Goal: Information Seeking & Learning: Learn about a topic

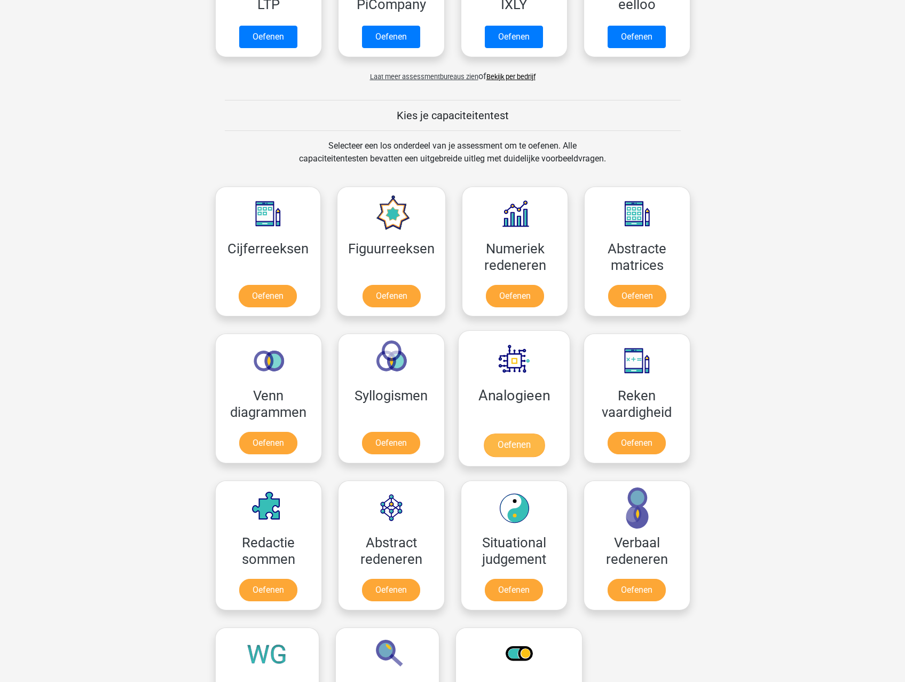
scroll to position [267, 0]
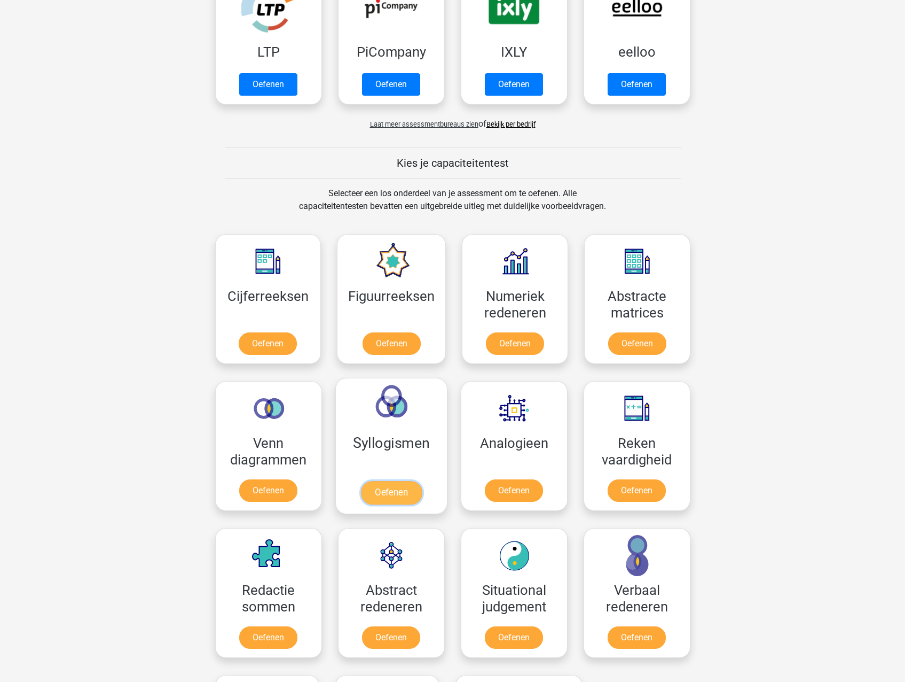
click at [386, 481] on link "Oefenen" at bounding box center [391, 493] width 61 height 24
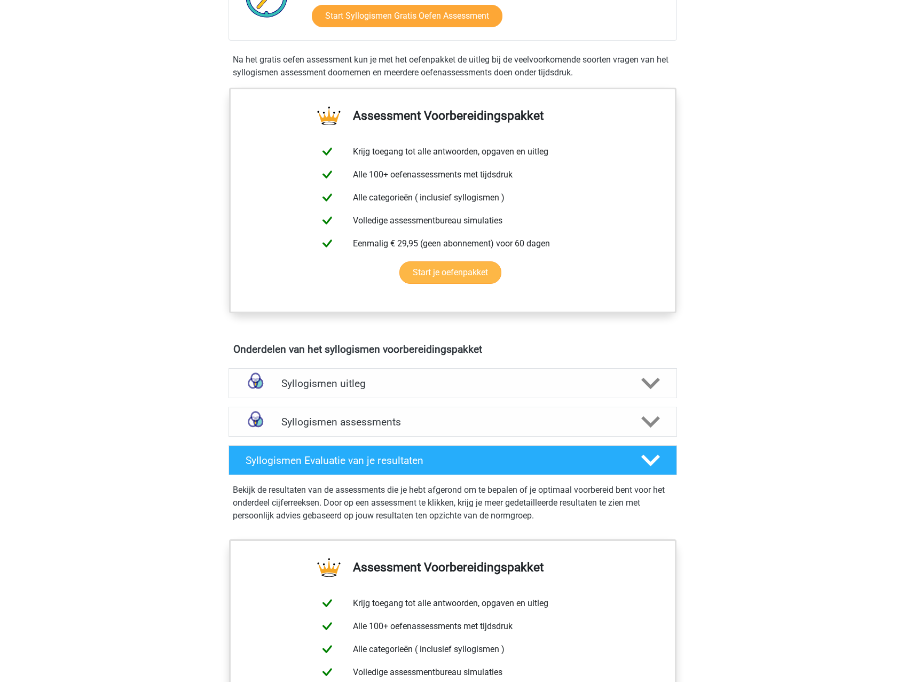
scroll to position [374, 0]
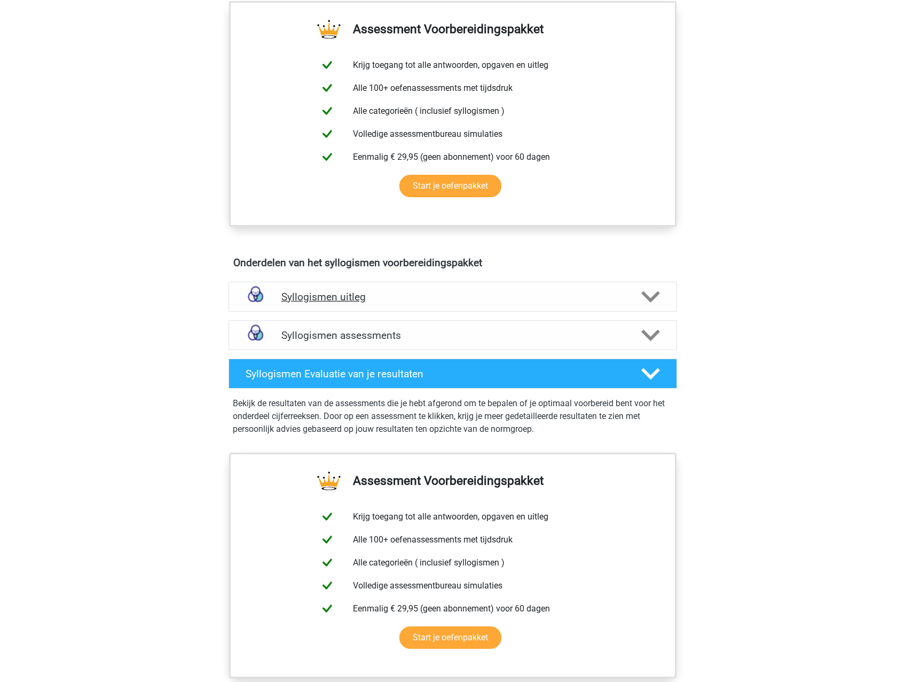
click at [646, 293] on icon at bounding box center [651, 296] width 19 height 19
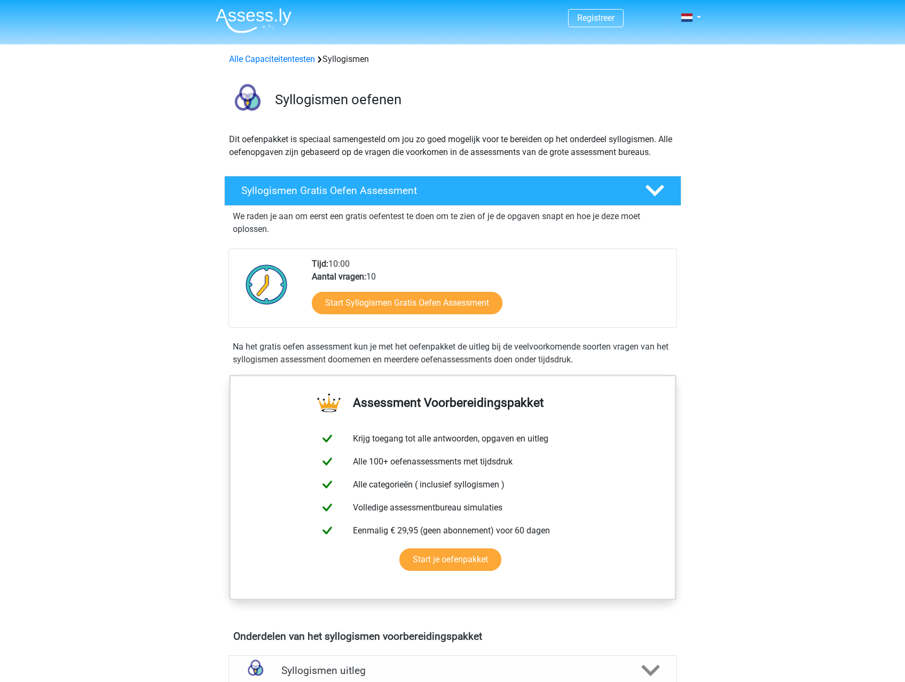
scroll to position [0, 0]
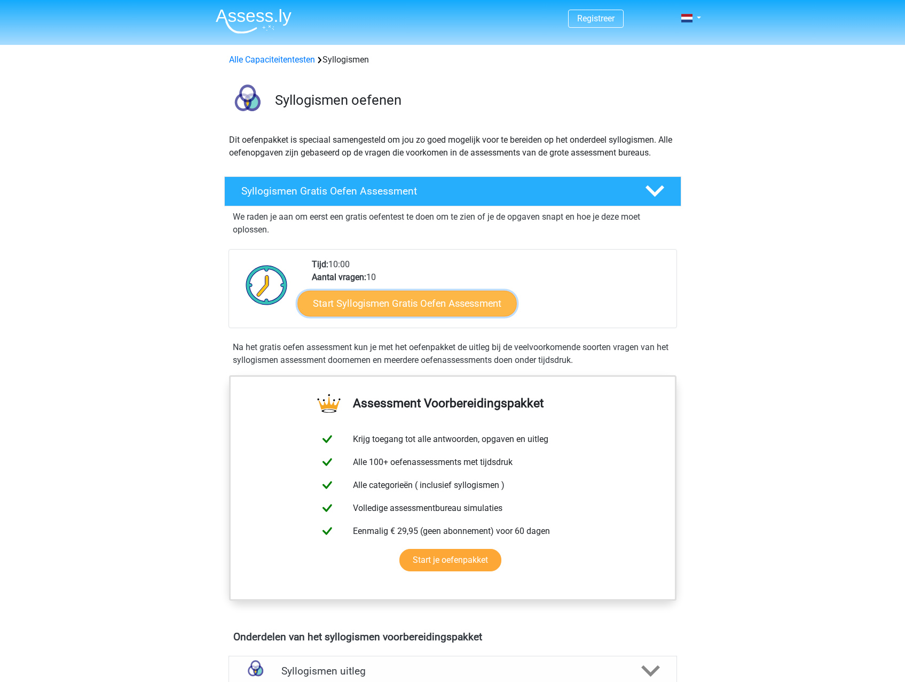
click at [411, 304] on link "Start Syllogismen Gratis Oefen Assessment" at bounding box center [408, 303] width 220 height 26
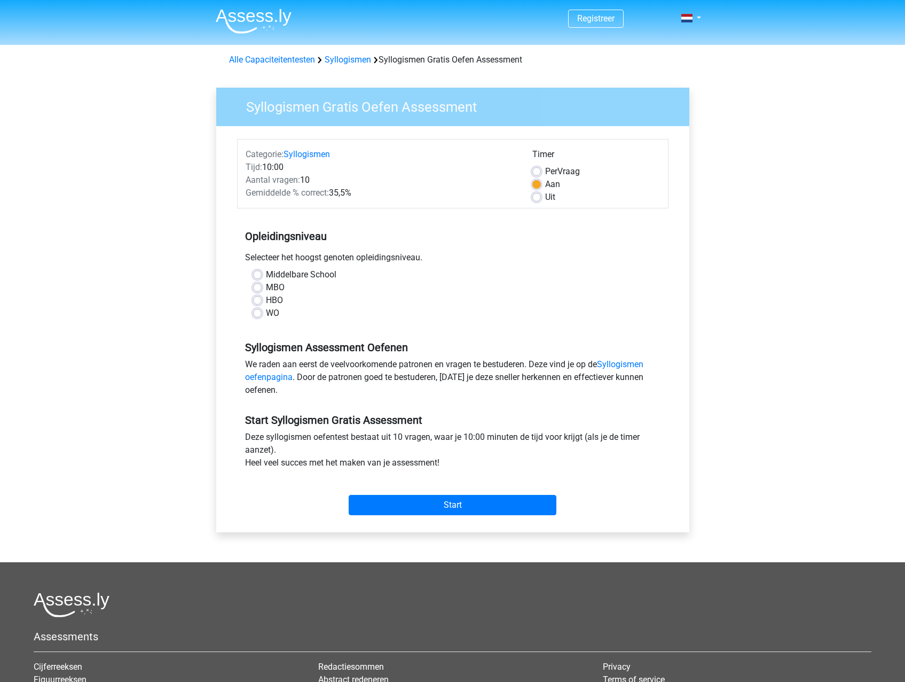
click at [266, 300] on label "HBO" at bounding box center [274, 300] width 17 height 13
click at [256, 300] on input "HBO" at bounding box center [257, 299] width 9 height 11
radio input "true"
click at [623, 361] on link "Syllogismen oefenpagina" at bounding box center [444, 370] width 398 height 23
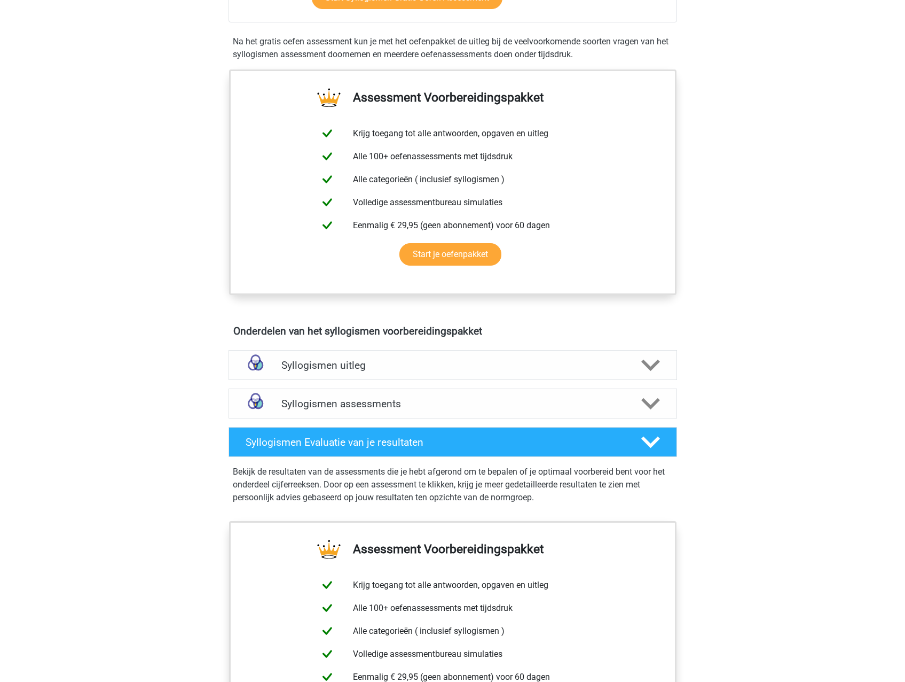
scroll to position [304, 0]
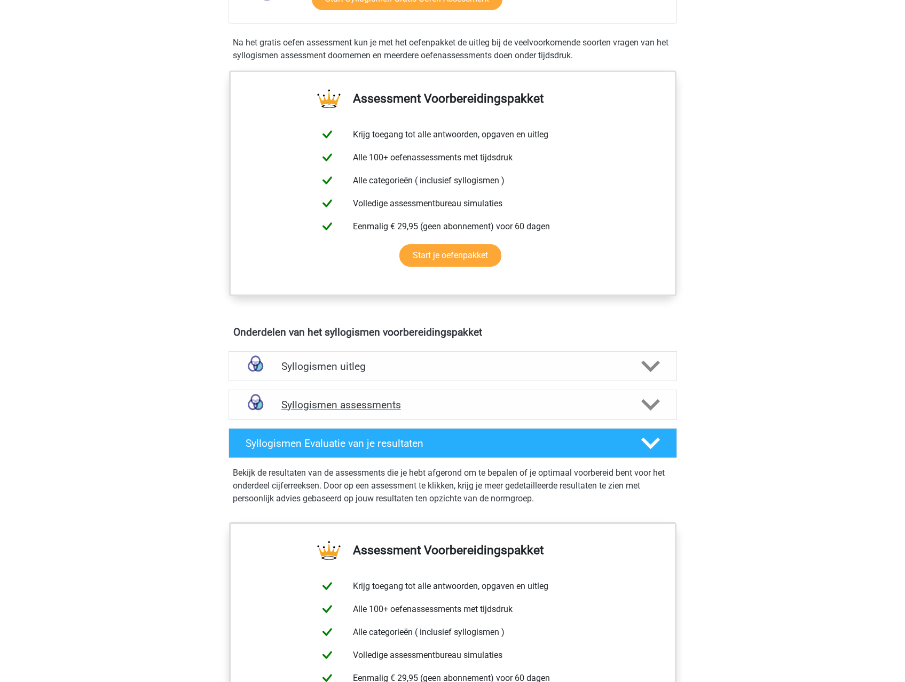
click at [636, 404] on div at bounding box center [650, 404] width 36 height 19
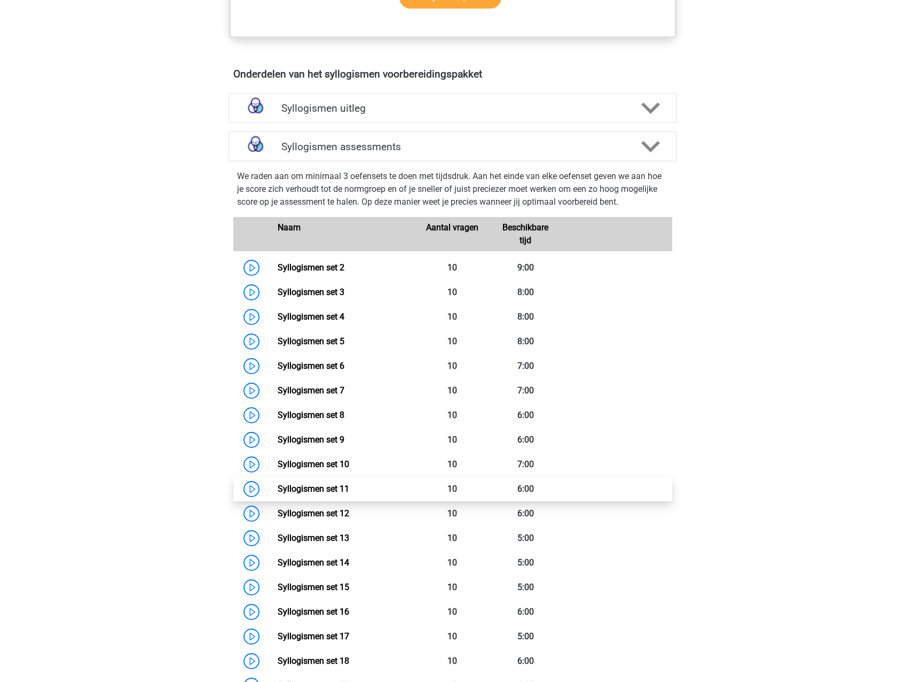
scroll to position [572, 0]
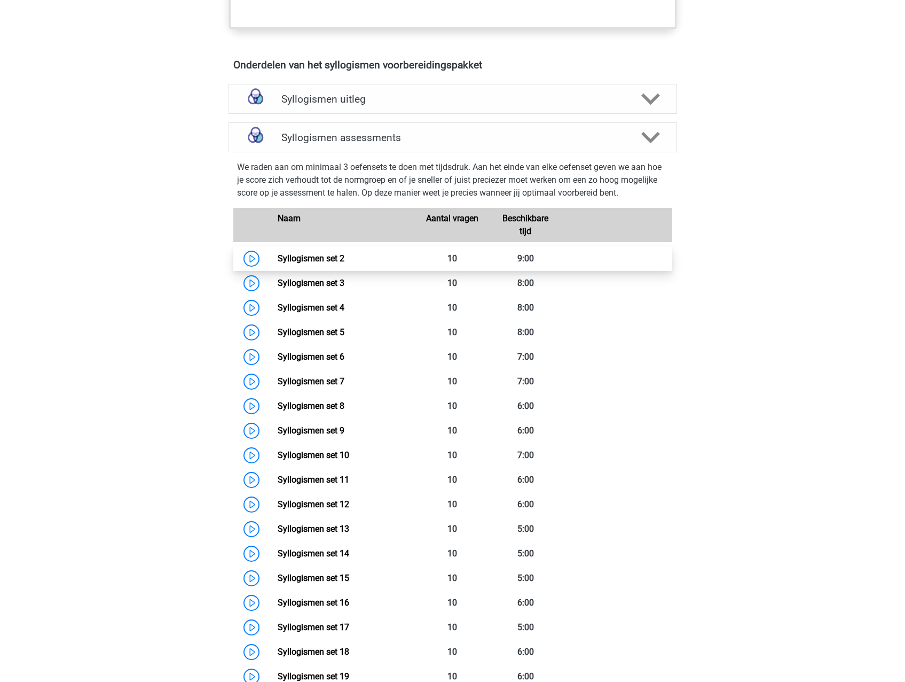
click at [282, 256] on link "Syllogismen set 2" at bounding box center [311, 258] width 67 height 10
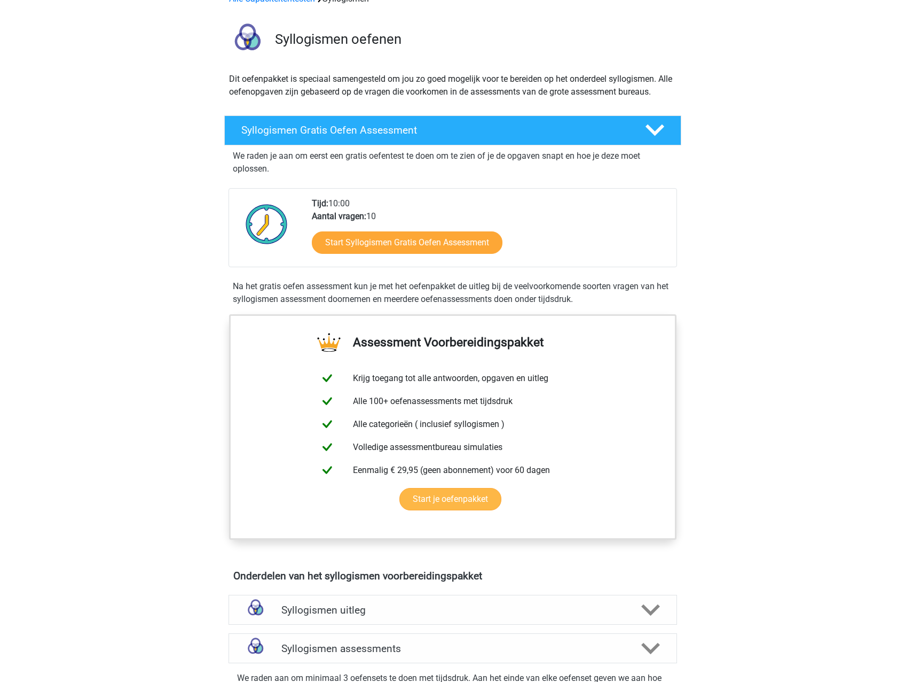
scroll to position [0, 0]
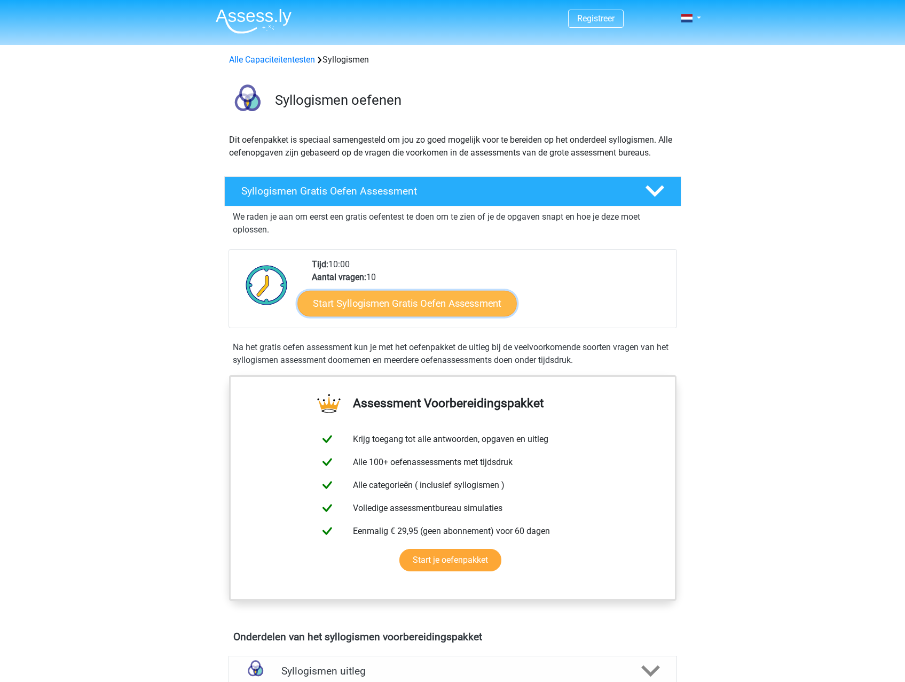
click at [426, 304] on link "Start Syllogismen Gratis Oefen Assessment" at bounding box center [408, 303] width 220 height 26
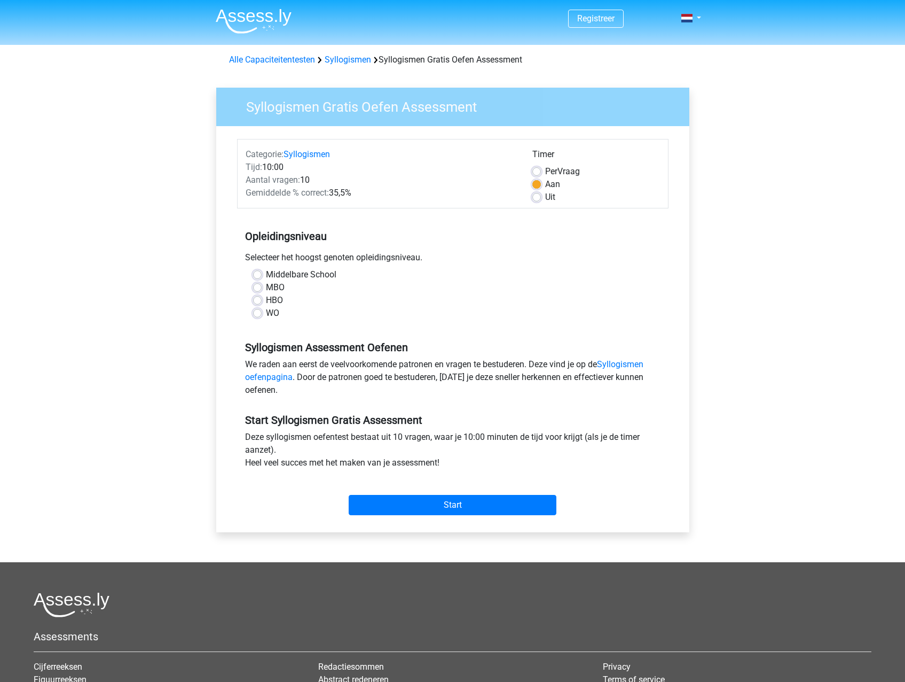
click at [270, 299] on label "HBO" at bounding box center [274, 300] width 17 height 13
click at [262, 299] on input "HBO" at bounding box center [257, 299] width 9 height 11
radio input "true"
click at [462, 503] on input "Start" at bounding box center [453, 505] width 208 height 20
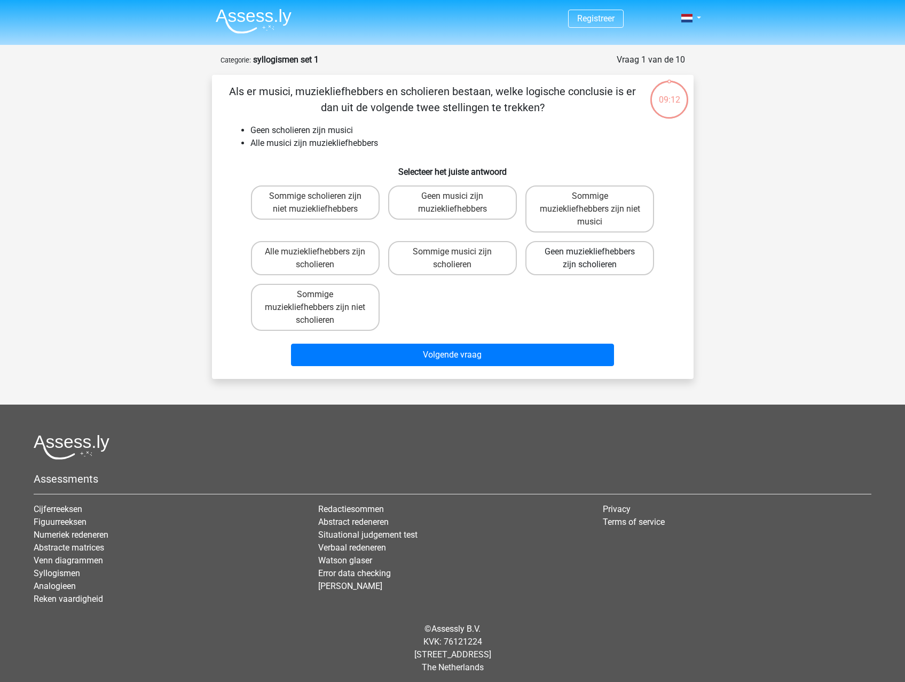
click at [610, 257] on label "Geen muziekliefhebbers zijn scholieren" at bounding box center [590, 258] width 129 height 34
click at [597, 257] on input "Geen muziekliefhebbers zijn scholieren" at bounding box center [593, 255] width 7 height 7
radio input "true"
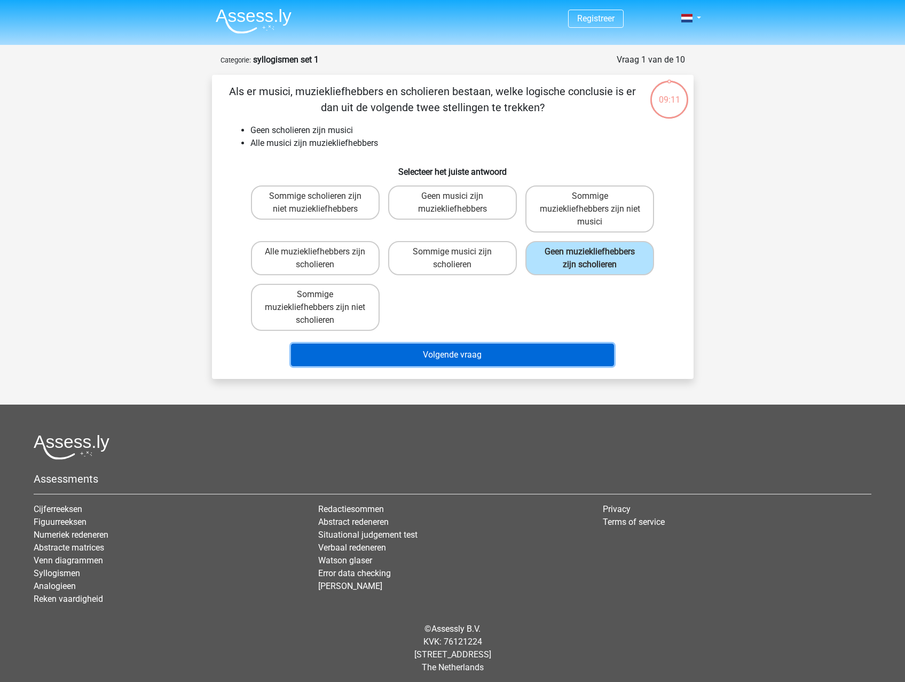
click at [498, 353] on button "Volgende vraag" at bounding box center [452, 354] width 323 height 22
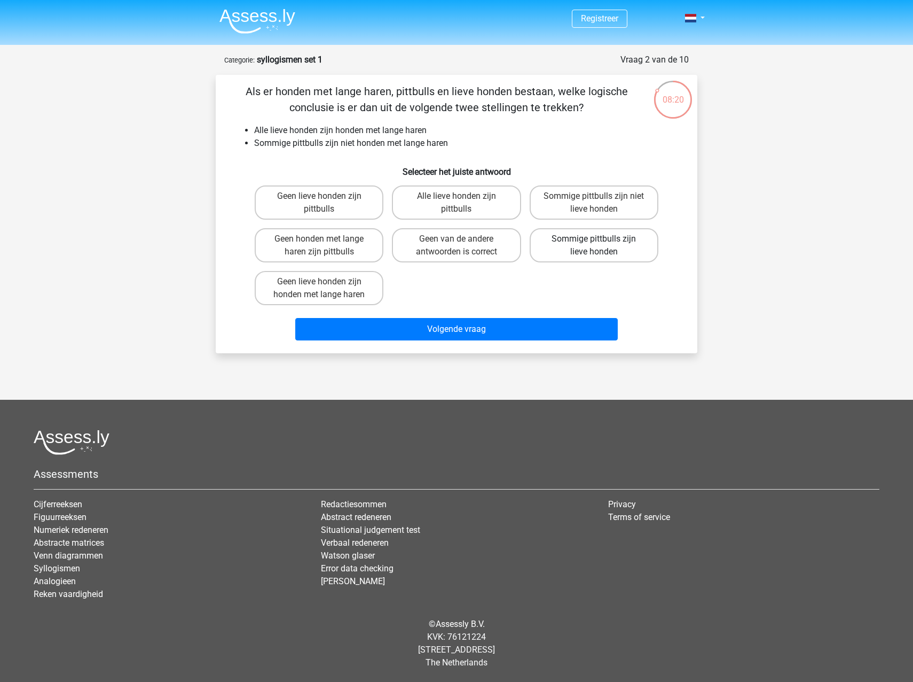
click at [596, 247] on label "Sommige pittbulls zijn lieve honden" at bounding box center [594, 245] width 129 height 34
click at [596, 246] on input "Sommige pittbulls zijn lieve honden" at bounding box center [597, 242] width 7 height 7
radio input "true"
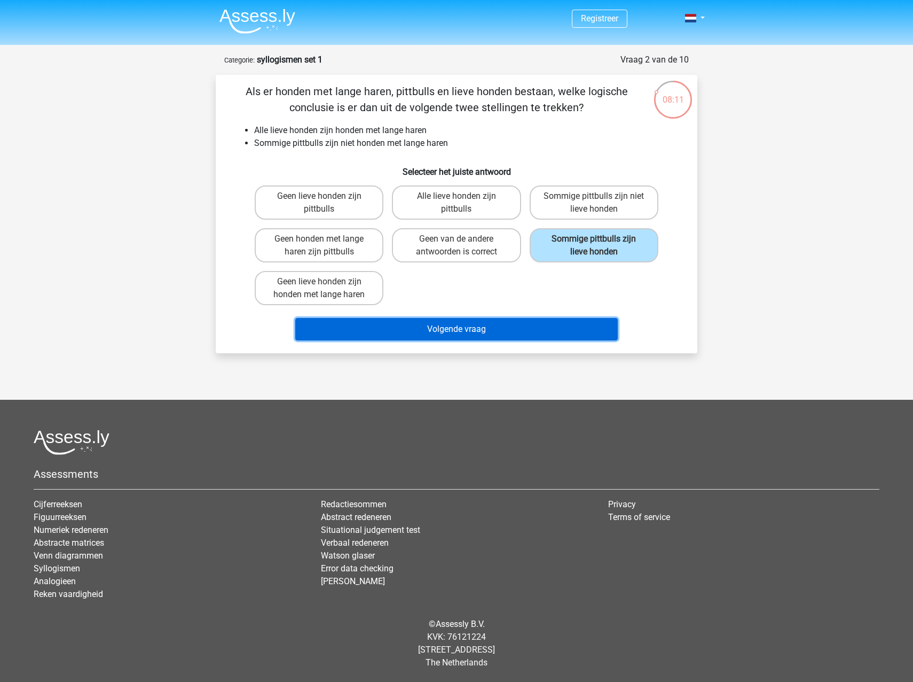
click at [460, 332] on button "Volgende vraag" at bounding box center [456, 329] width 323 height 22
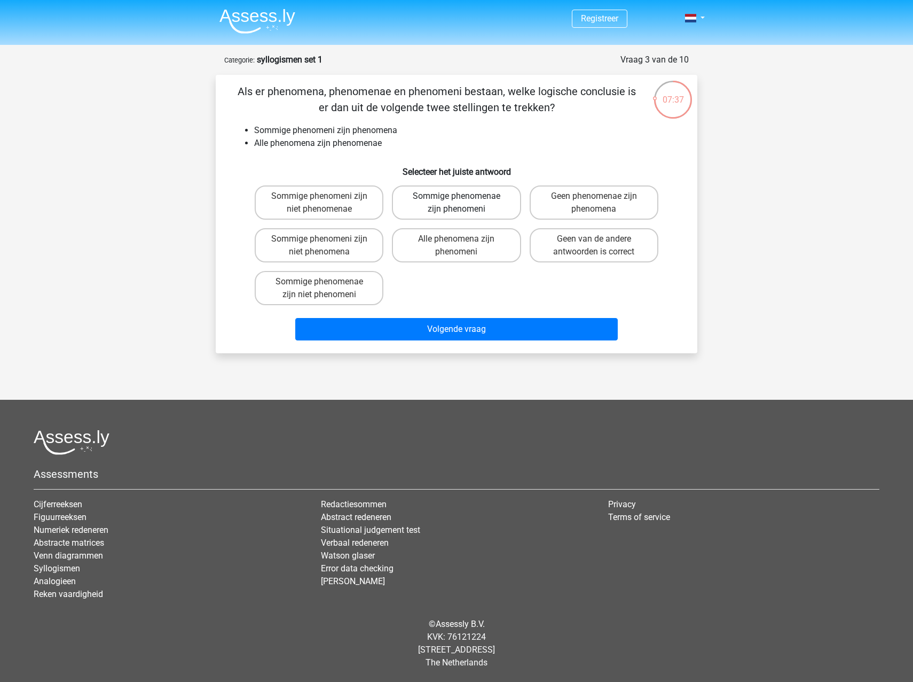
click at [482, 202] on label "Sommige phenomenae zijn phenomeni" at bounding box center [456, 202] width 129 height 34
click at [464, 202] on input "Sommige phenomenae zijn phenomeni" at bounding box center [460, 199] width 7 height 7
radio input "true"
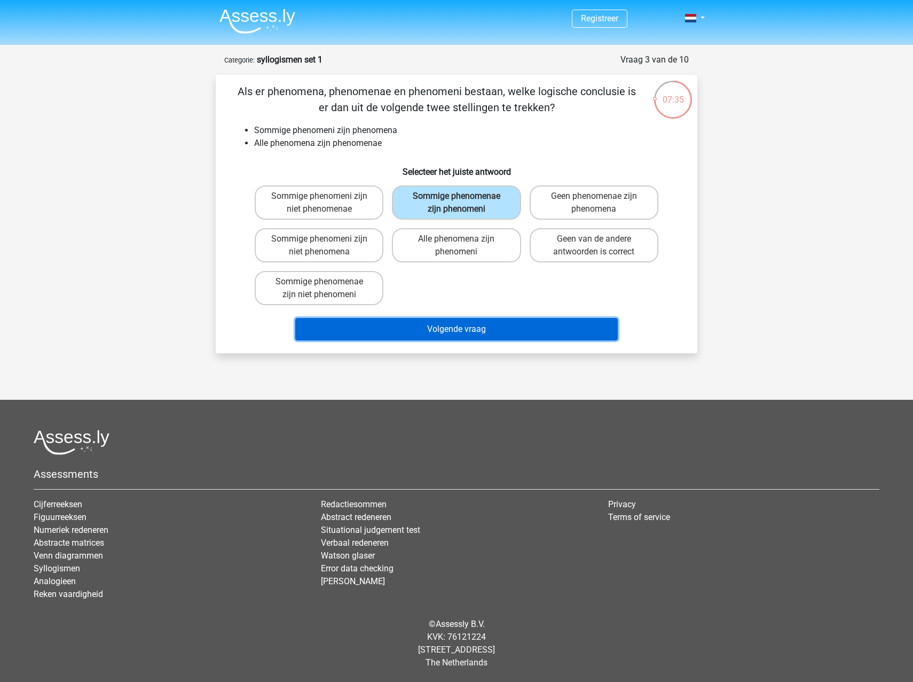
click at [451, 331] on button "Volgende vraag" at bounding box center [456, 329] width 323 height 22
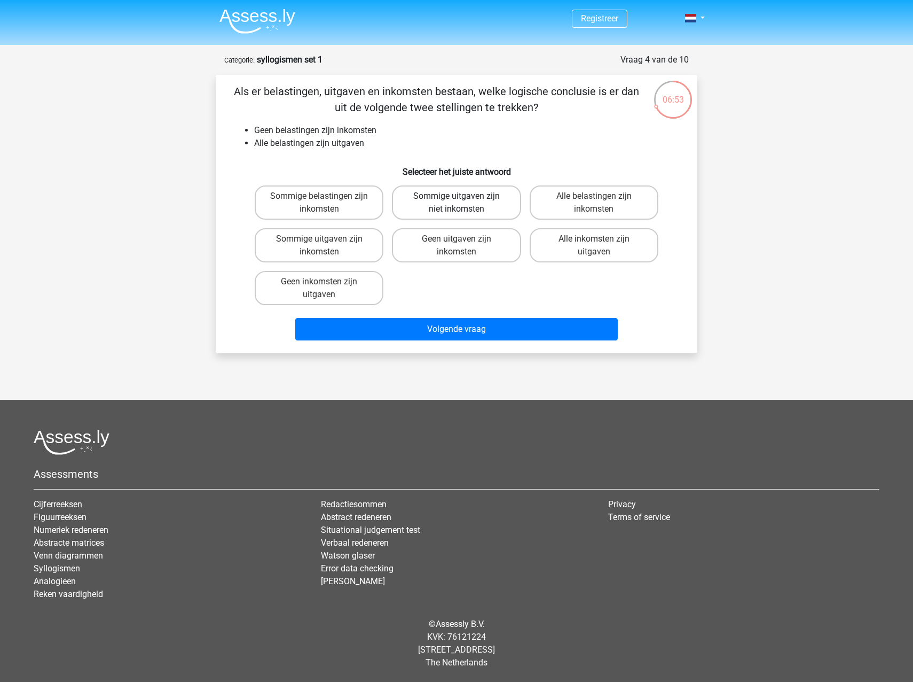
click at [459, 206] on label "Sommige uitgaven zijn niet inkomsten" at bounding box center [456, 202] width 129 height 34
click at [459, 203] on input "Sommige uitgaven zijn niet inkomsten" at bounding box center [460, 199] width 7 height 7
radio input "true"
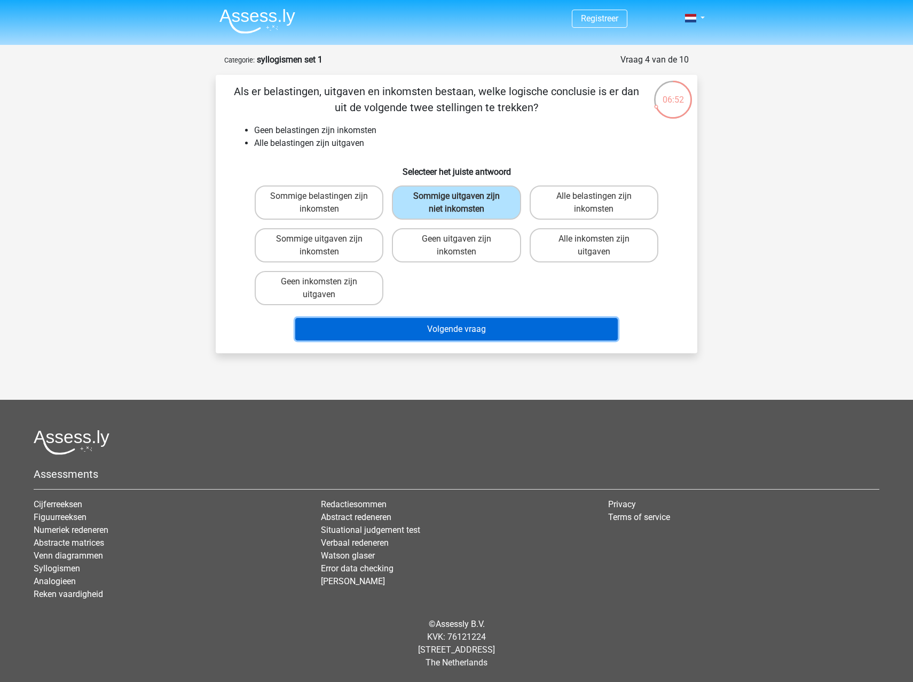
click at [442, 340] on button "Volgende vraag" at bounding box center [456, 329] width 323 height 22
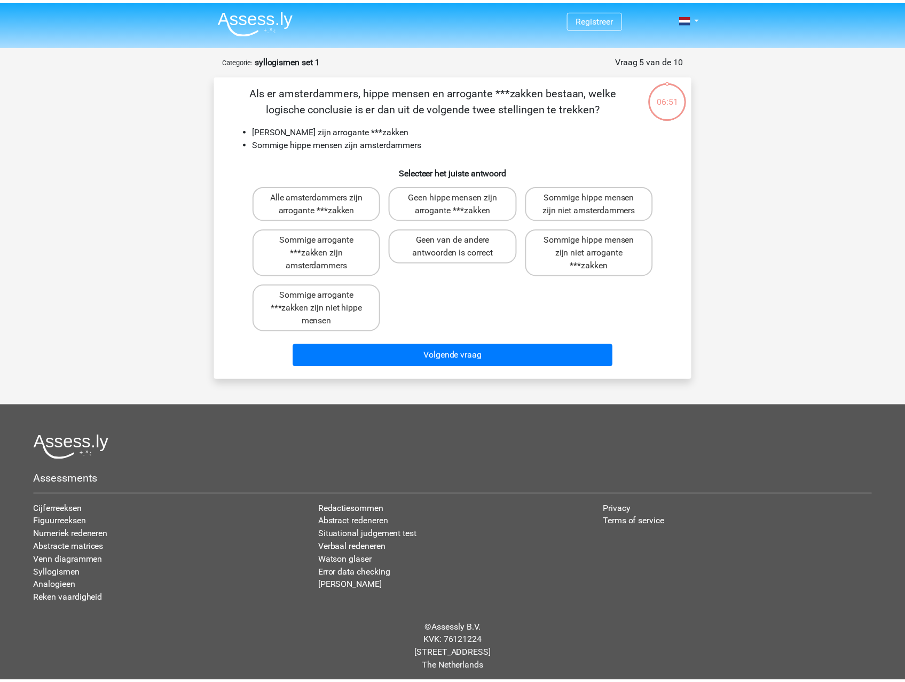
scroll to position [5, 0]
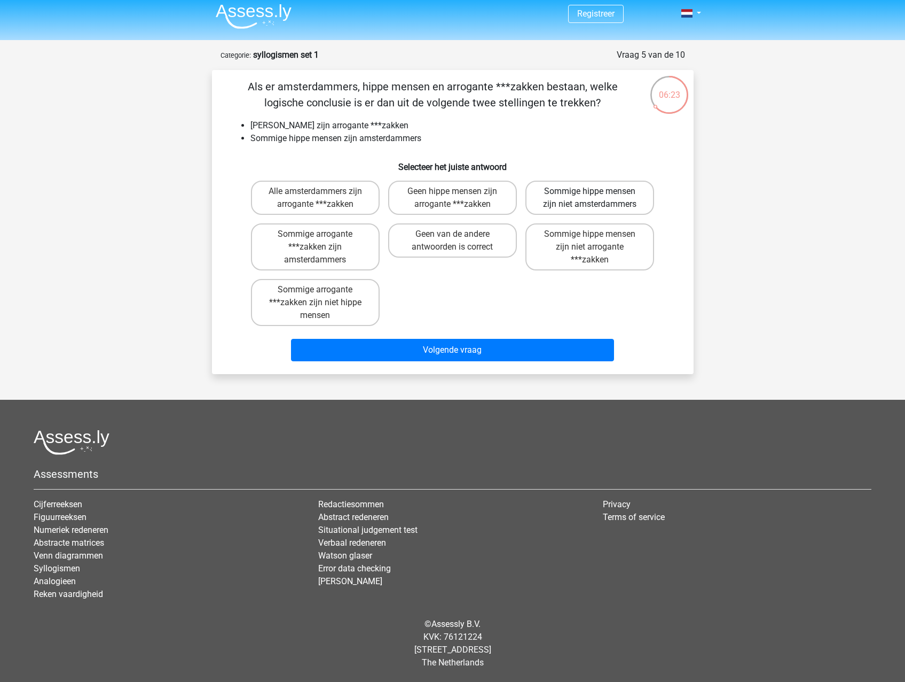
click at [598, 196] on label "Sommige hippe mensen zijn niet amsterdammers" at bounding box center [590, 198] width 129 height 34
click at [597, 196] on input "Sommige hippe mensen zijn niet amsterdammers" at bounding box center [593, 194] width 7 height 7
radio input "true"
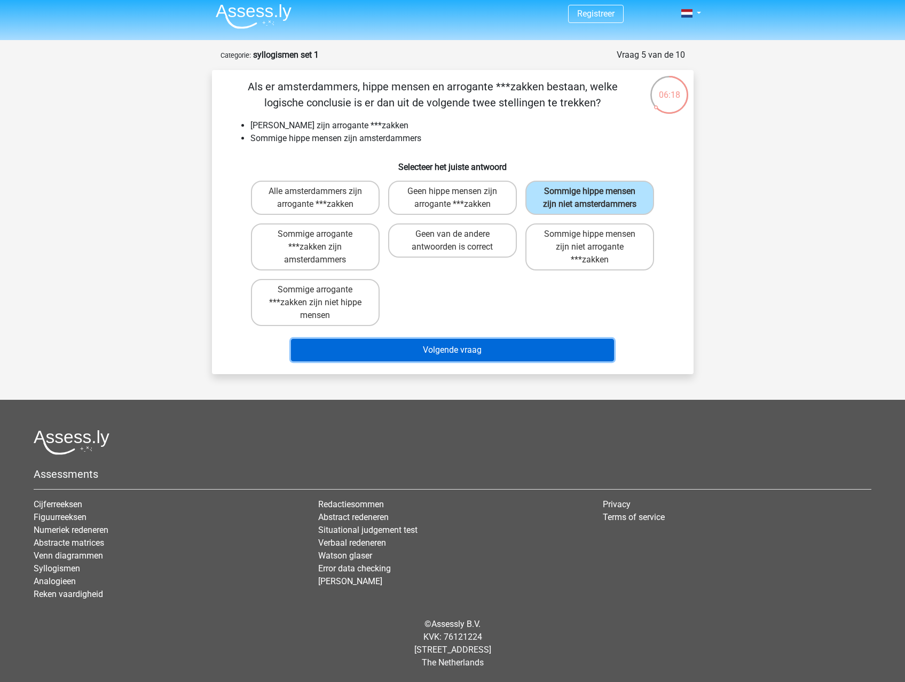
click at [491, 355] on button "Volgende vraag" at bounding box center [452, 350] width 323 height 22
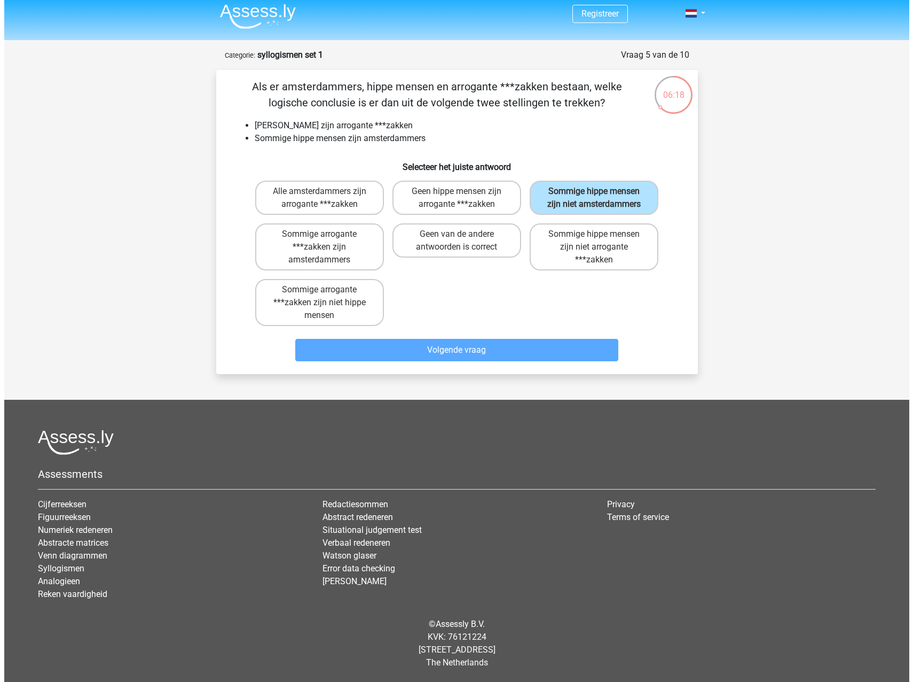
scroll to position [0, 0]
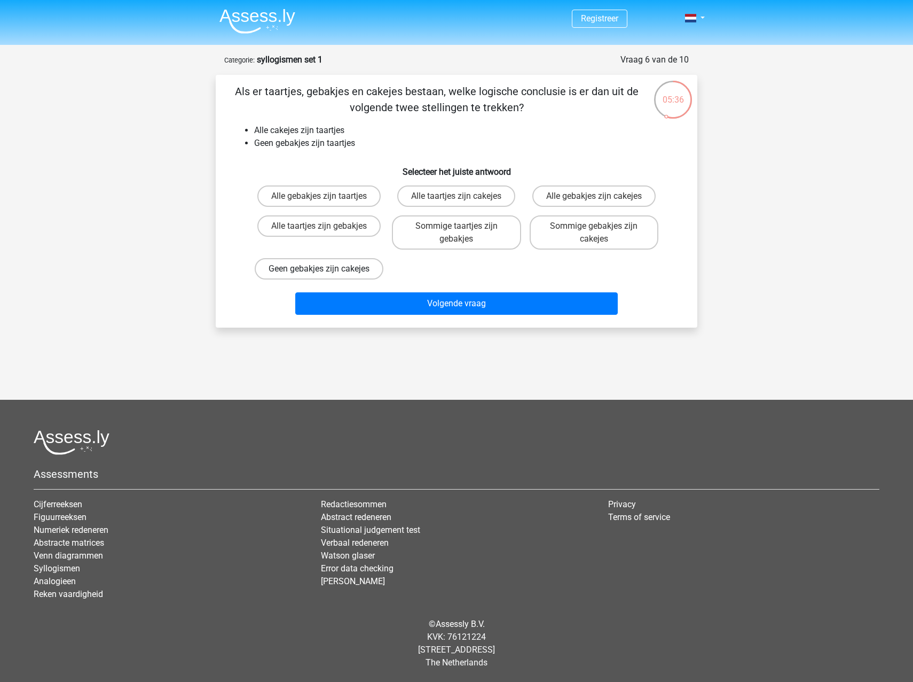
click at [346, 270] on label "Geen gebakjes zijn cakejes" at bounding box center [319, 268] width 129 height 21
click at [326, 270] on input "Geen gebakjes zijn cakejes" at bounding box center [322, 272] width 7 height 7
radio input "true"
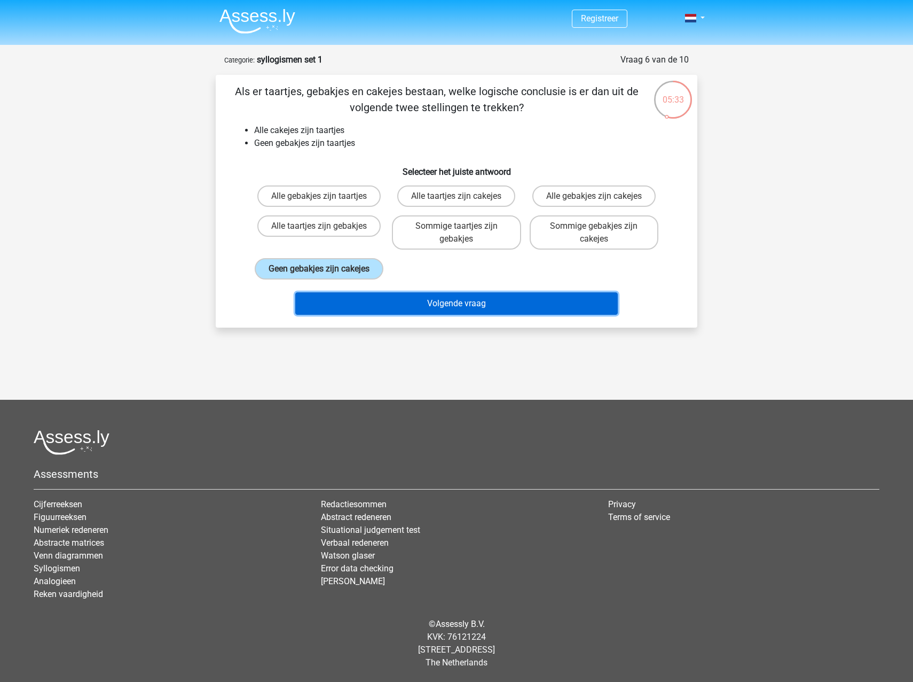
click at [481, 315] on button "Volgende vraag" at bounding box center [456, 303] width 323 height 22
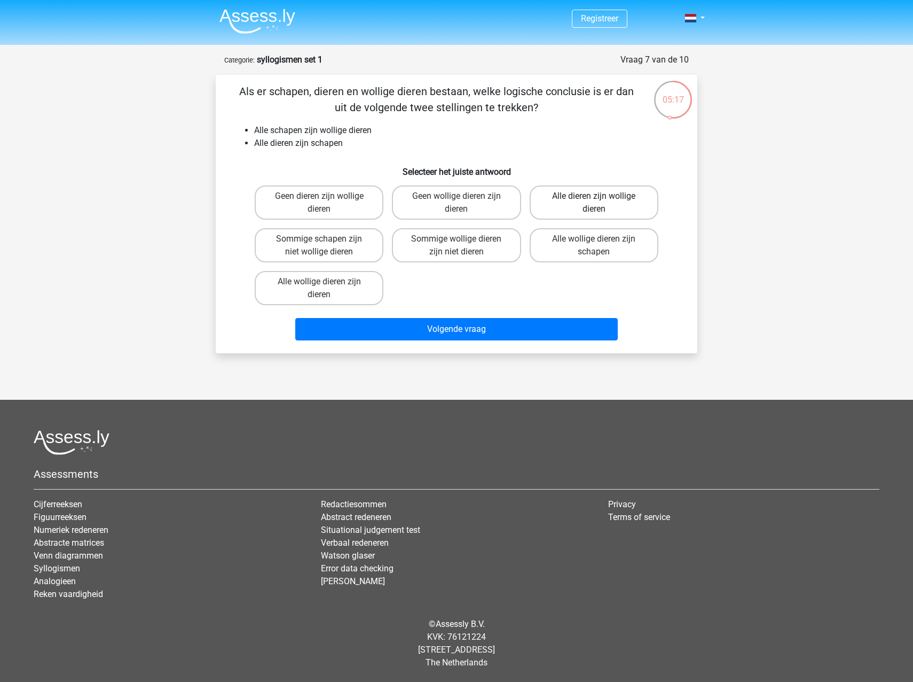
click at [621, 201] on label "Alle dieren zijn wollige dieren" at bounding box center [594, 202] width 129 height 34
click at [601, 201] on input "Alle dieren zijn wollige dieren" at bounding box center [597, 199] width 7 height 7
radio input "true"
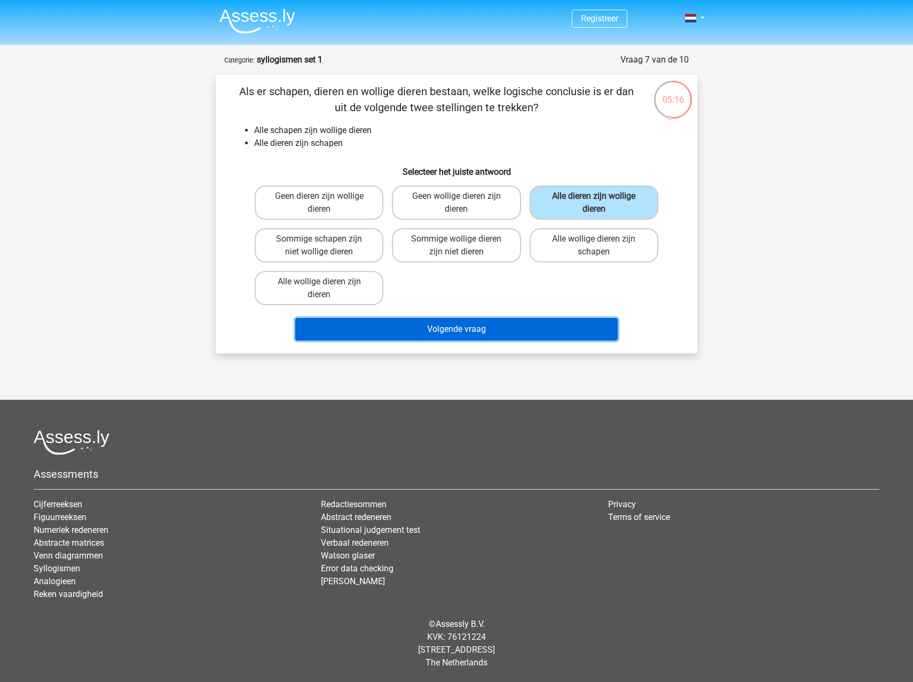
click at [488, 327] on button "Volgende vraag" at bounding box center [456, 329] width 323 height 22
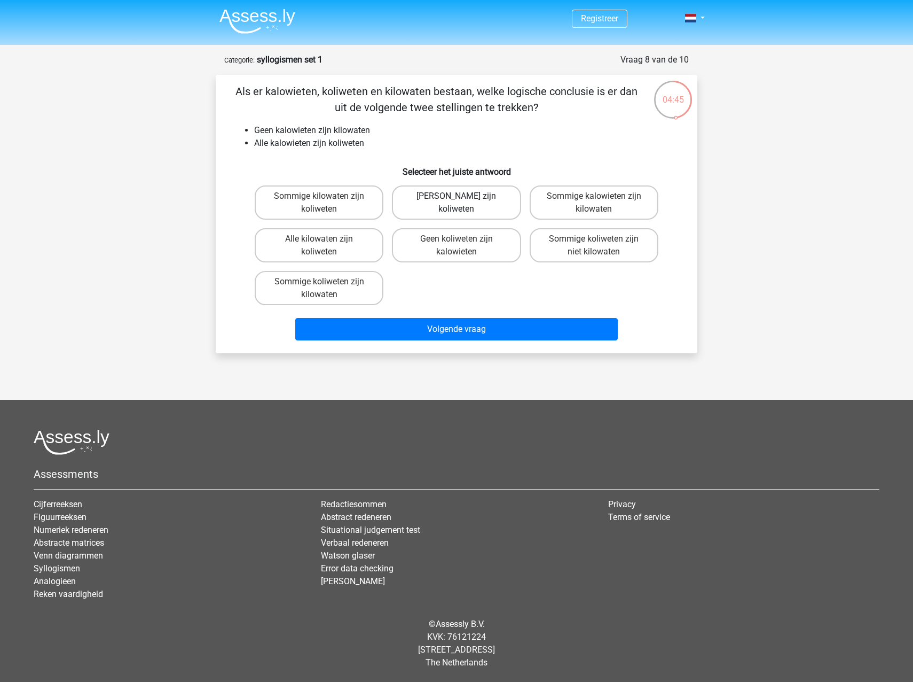
click at [442, 200] on label "Geen kilowaten zijn koliweten" at bounding box center [456, 202] width 129 height 34
click at [457, 200] on input "Geen kilowaten zijn koliweten" at bounding box center [460, 199] width 7 height 7
radio input "true"
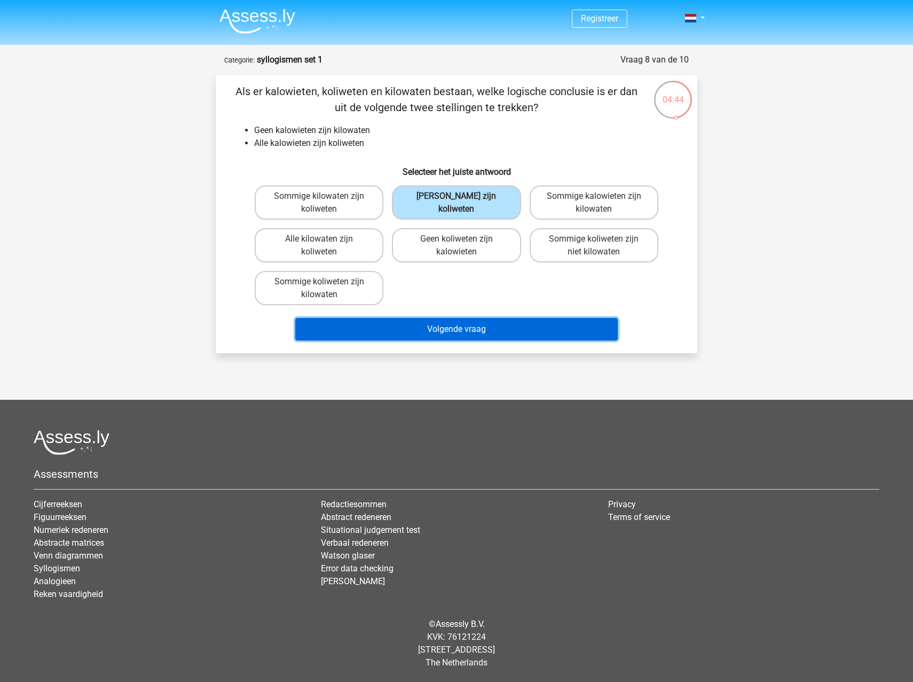
click at [455, 331] on button "Volgende vraag" at bounding box center [456, 329] width 323 height 22
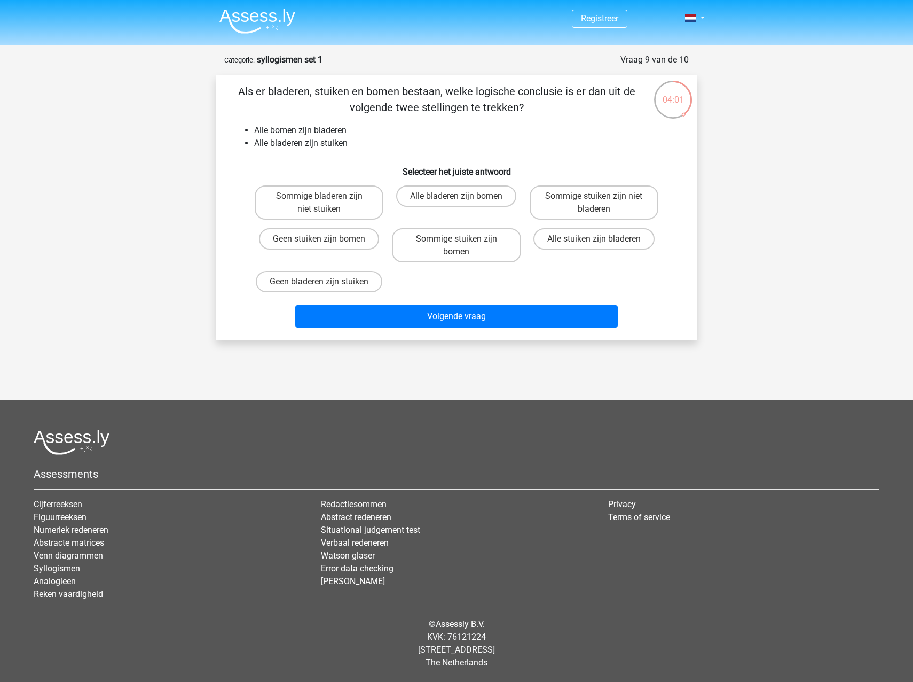
click at [322, 239] on input "Geen stuiken zijn bomen" at bounding box center [322, 242] width 7 height 7
radio input "true"
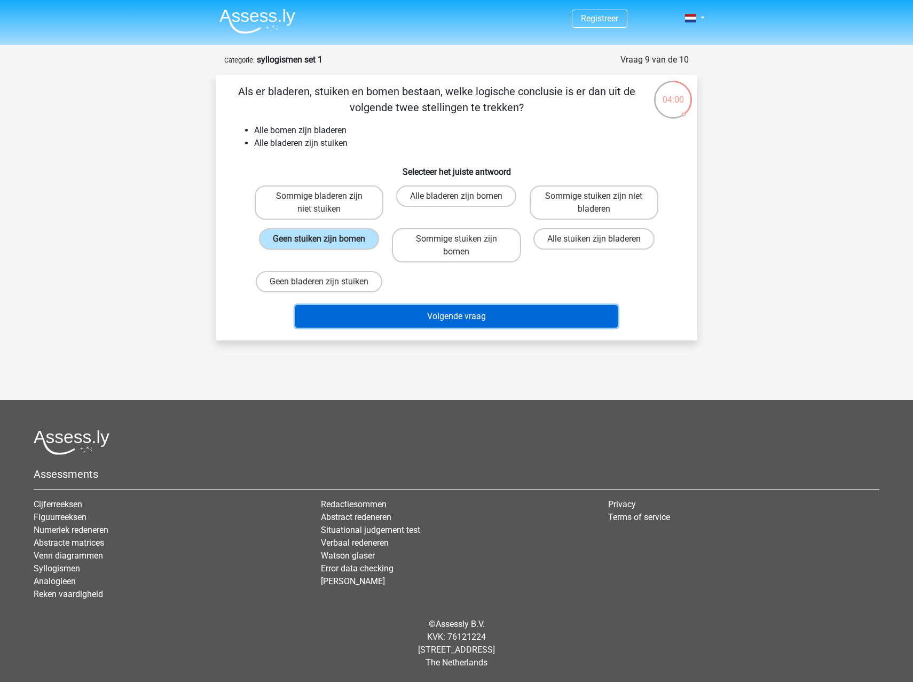
click at [459, 315] on button "Volgende vraag" at bounding box center [456, 316] width 323 height 22
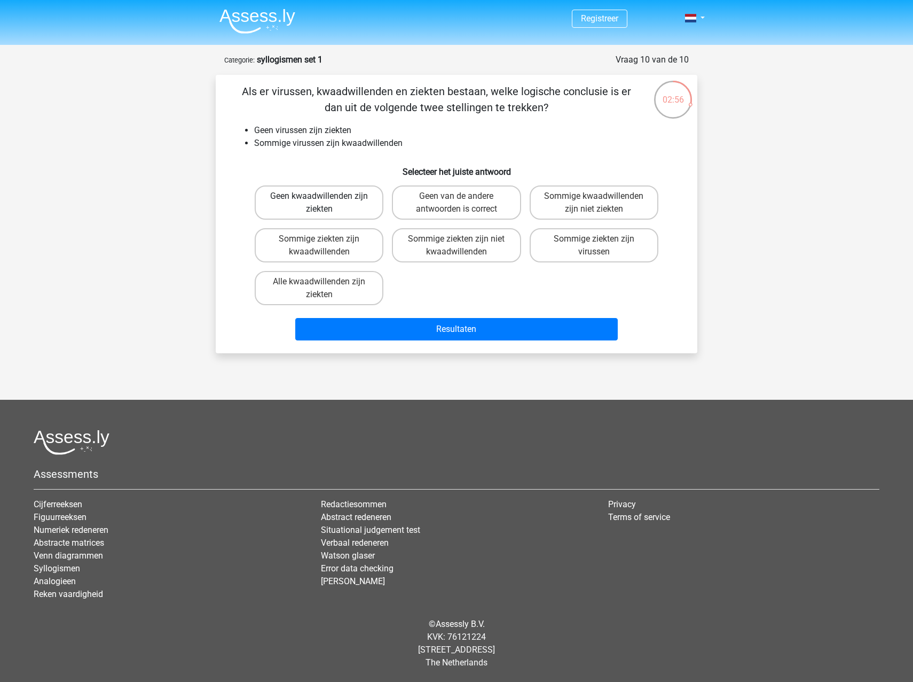
click at [315, 195] on label "Geen kwaadwillenden zijn ziekten" at bounding box center [319, 202] width 129 height 34
click at [319, 196] on input "Geen kwaadwillenden zijn ziekten" at bounding box center [322, 199] width 7 height 7
radio input "true"
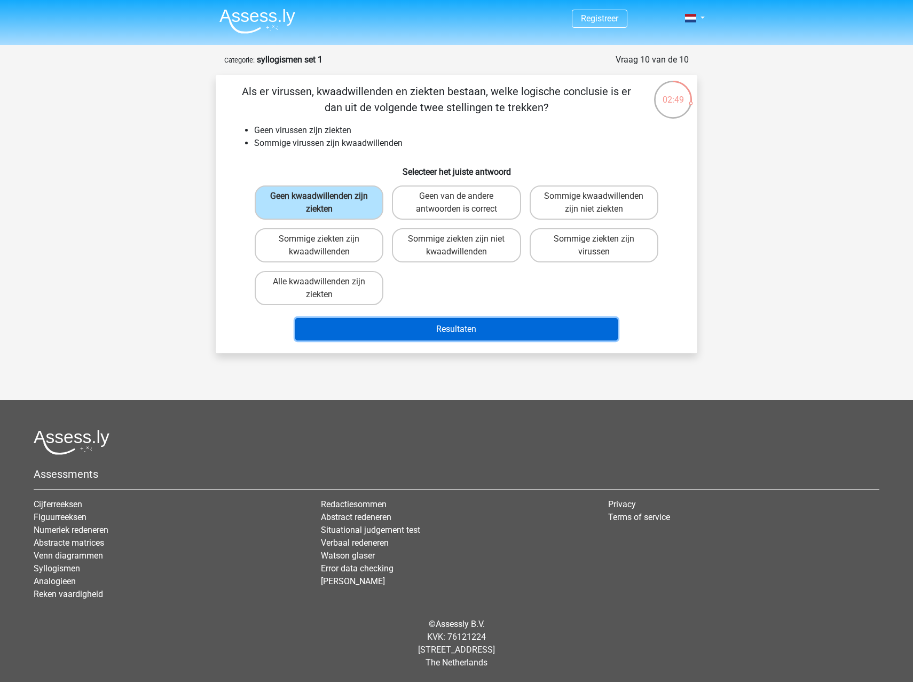
click at [477, 326] on button "Resultaten" at bounding box center [456, 329] width 323 height 22
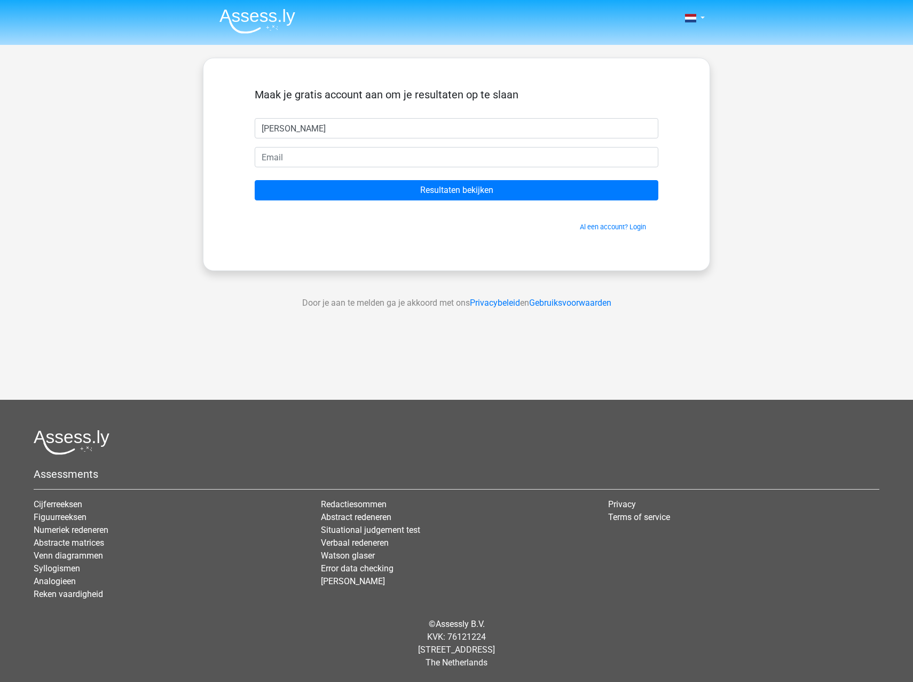
type input "[PERSON_NAME]"
click at [423, 156] on input "email" at bounding box center [457, 157] width 404 height 20
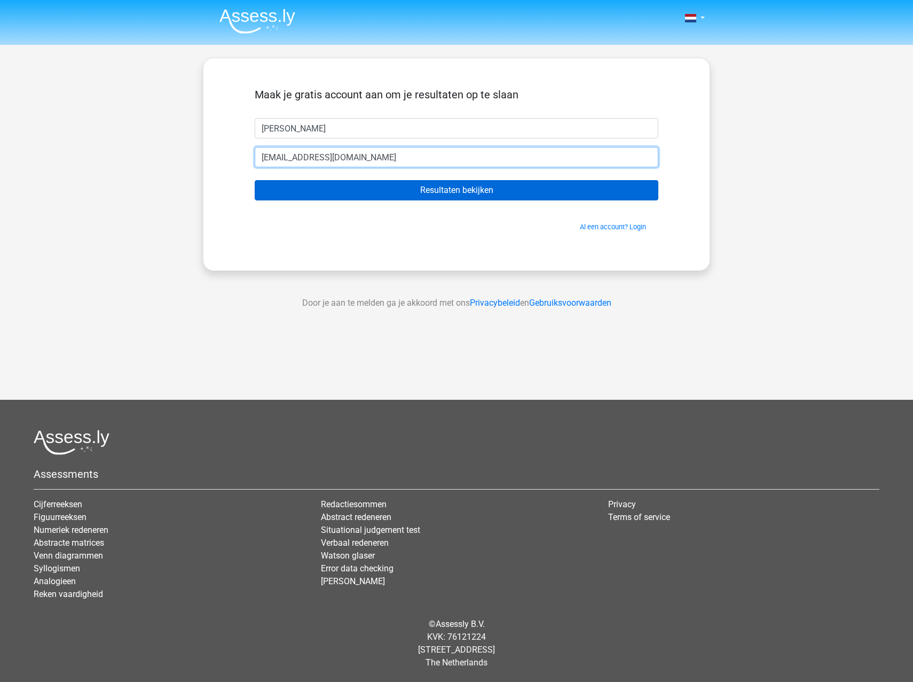
type input "[EMAIL_ADDRESS][DOMAIN_NAME]"
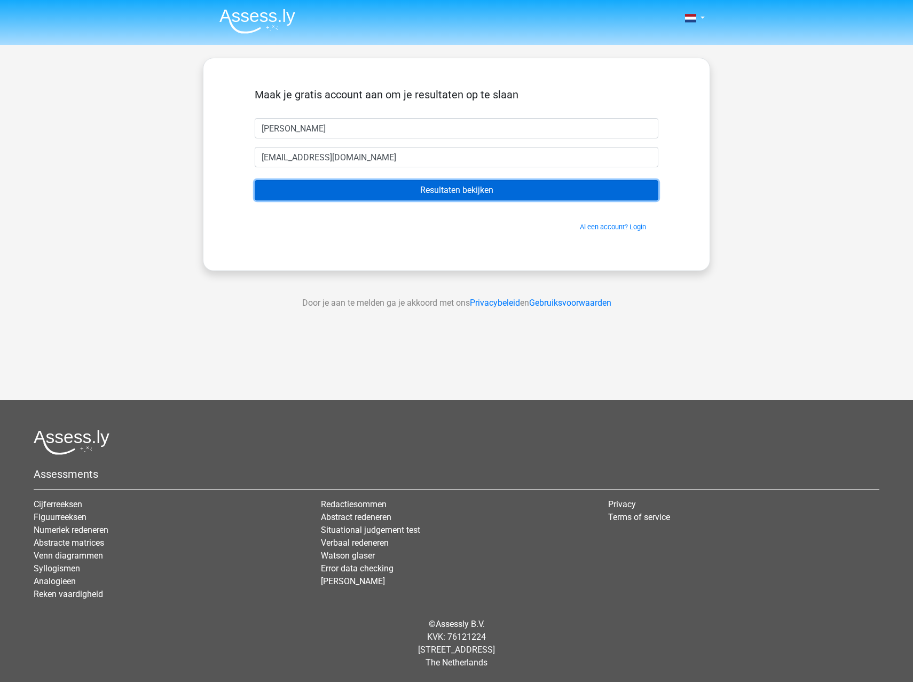
click at [453, 188] on input "Resultaten bekijken" at bounding box center [457, 190] width 404 height 20
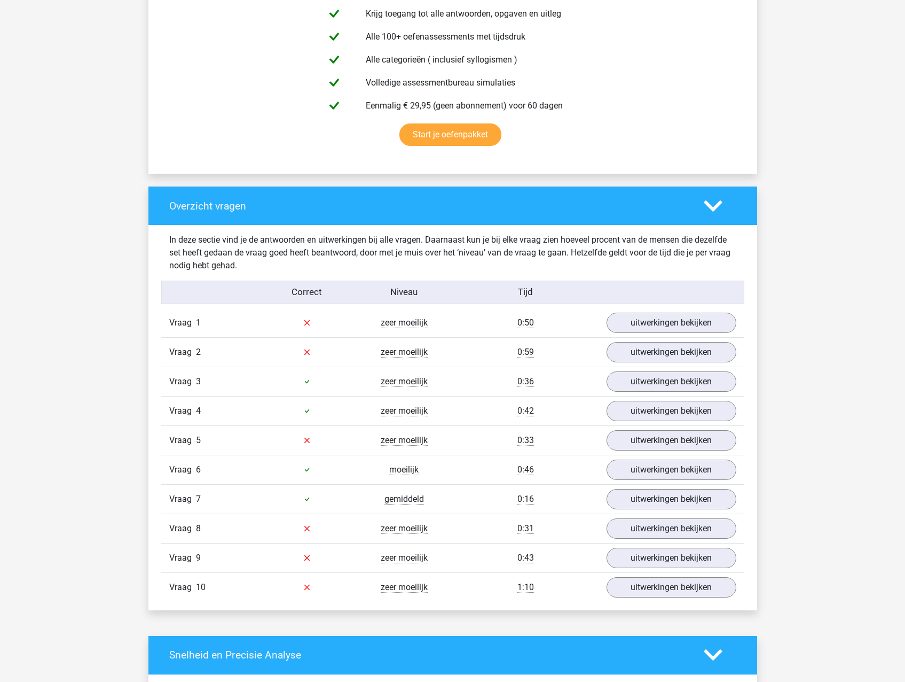
scroll to position [588, 0]
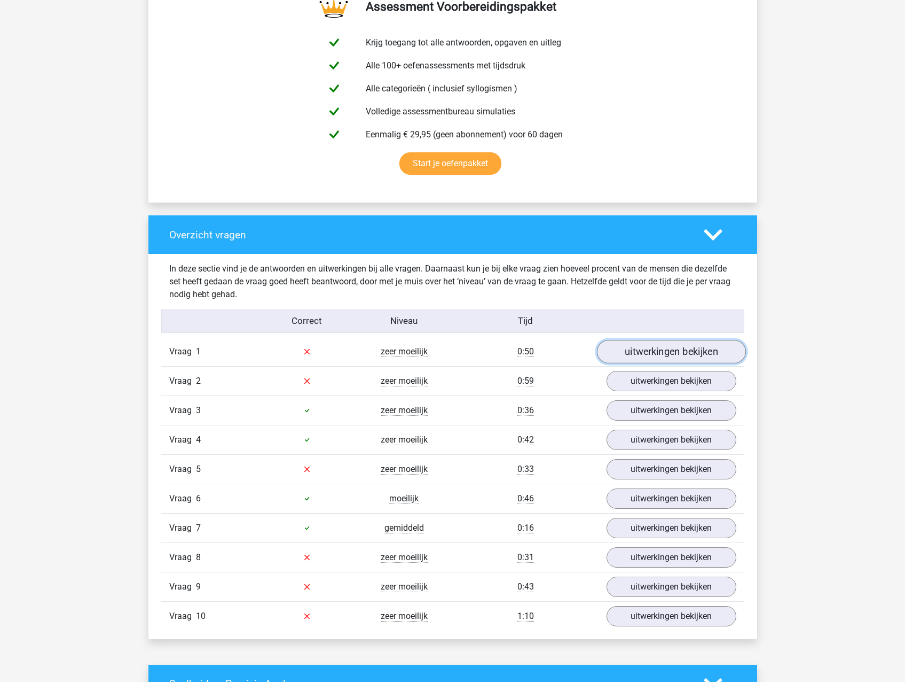
click at [702, 347] on link "uitwerkingen bekijken" at bounding box center [671, 352] width 149 height 24
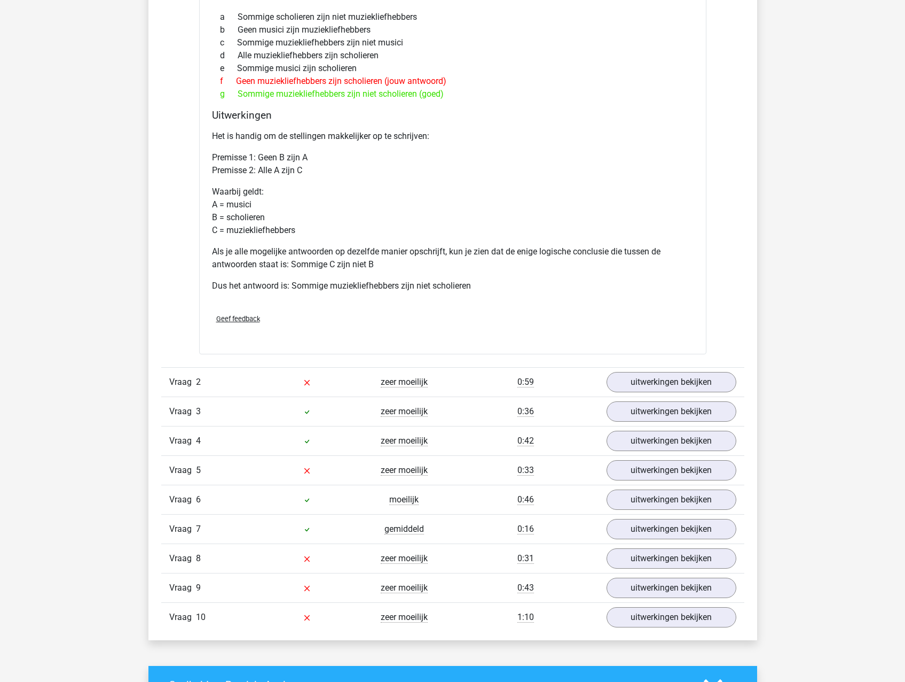
scroll to position [1068, 0]
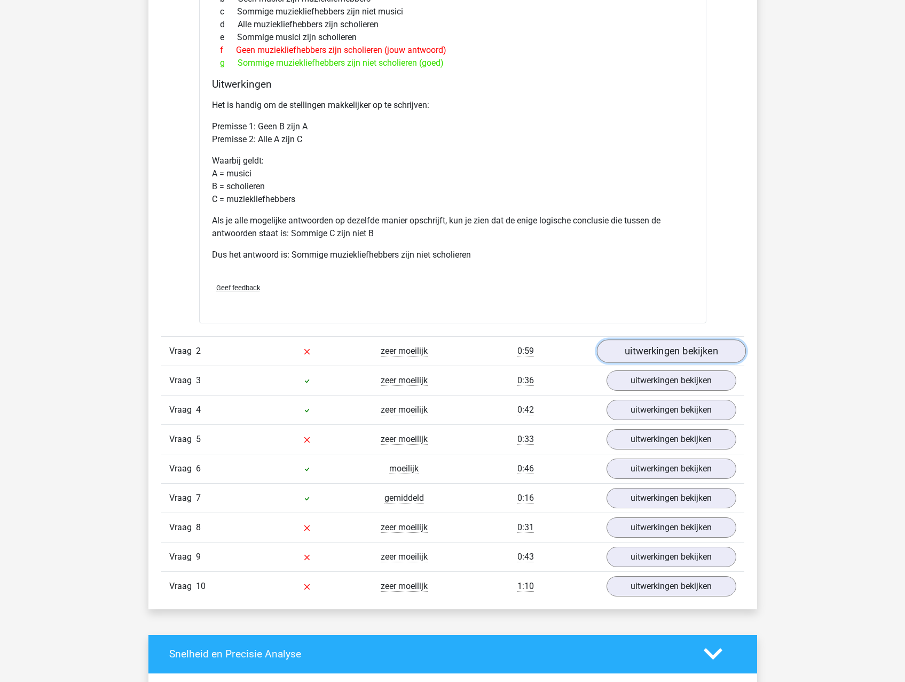
click at [659, 348] on link "uitwerkingen bekijken" at bounding box center [671, 351] width 149 height 24
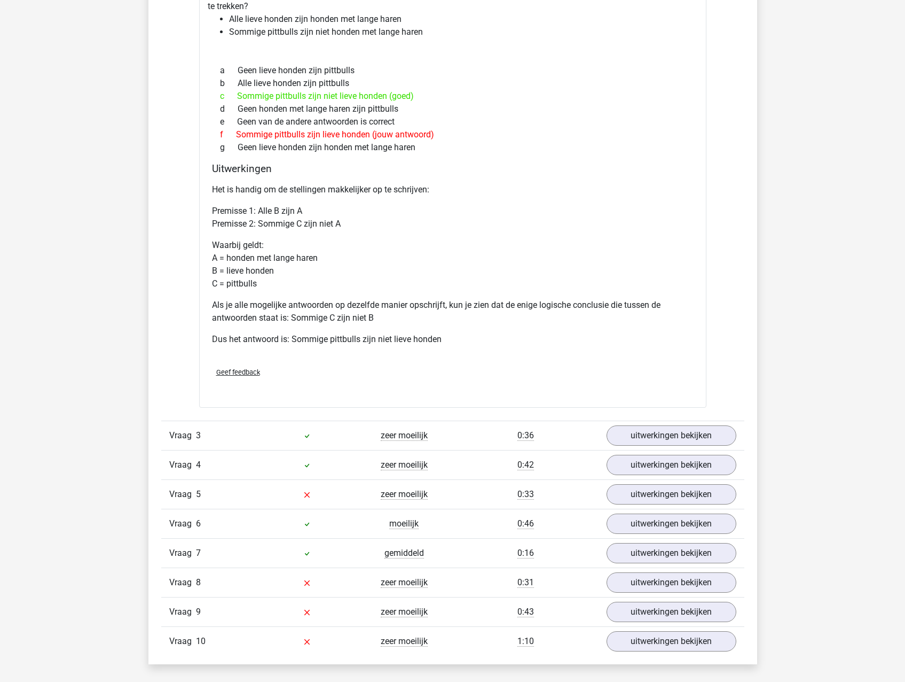
scroll to position [1549, 0]
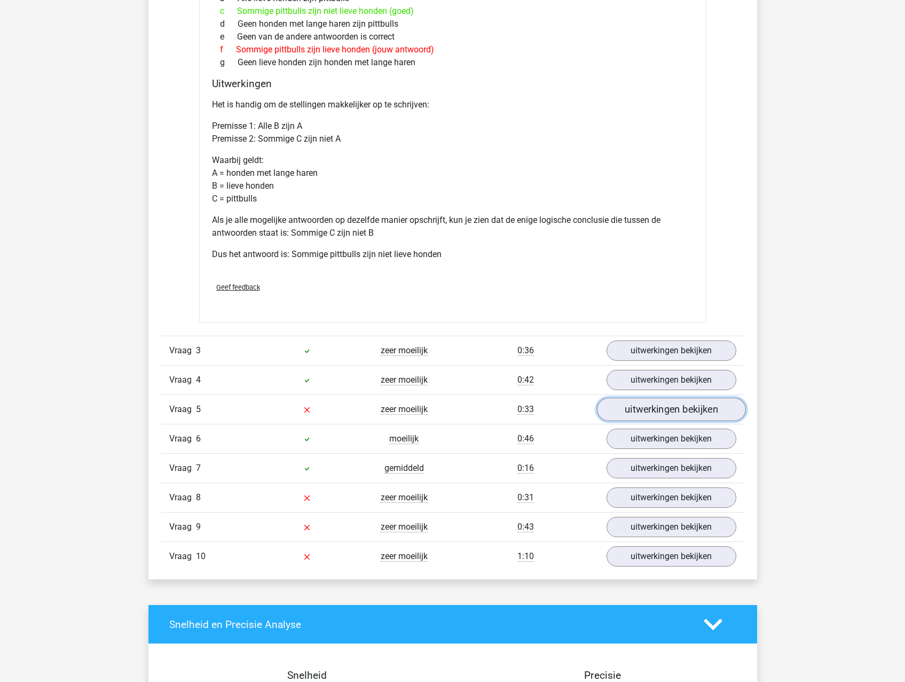
click at [659, 409] on link "uitwerkingen bekijken" at bounding box center [671, 409] width 149 height 24
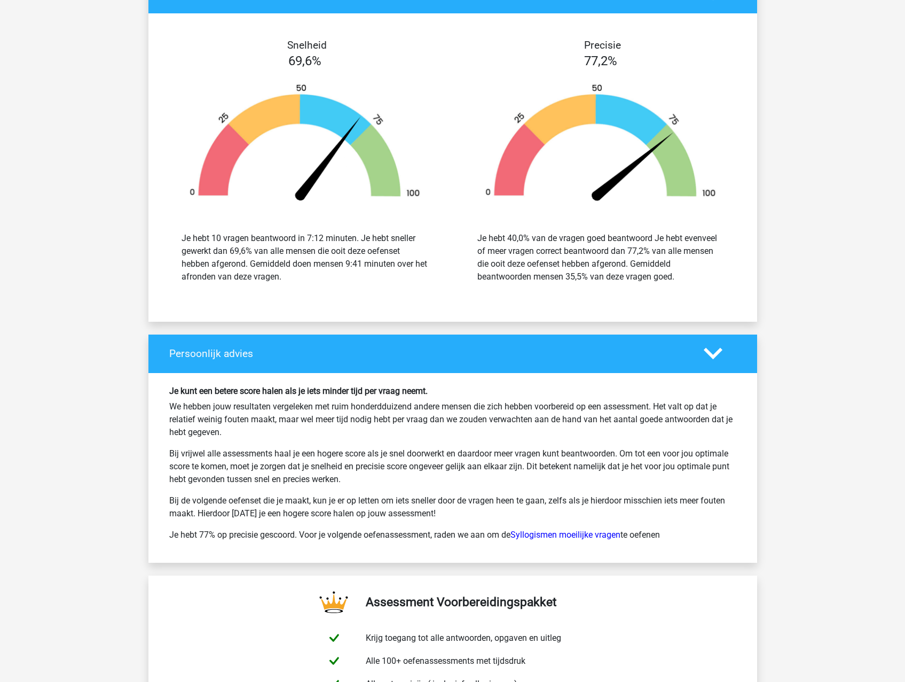
scroll to position [2778, 0]
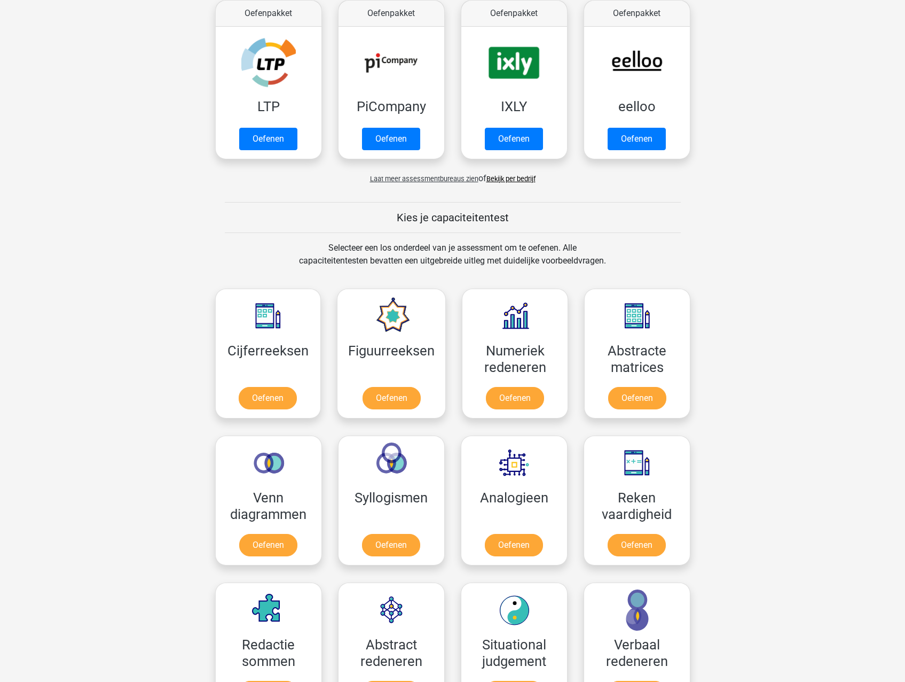
scroll to position [267, 0]
